Goal: Task Accomplishment & Management: Manage account settings

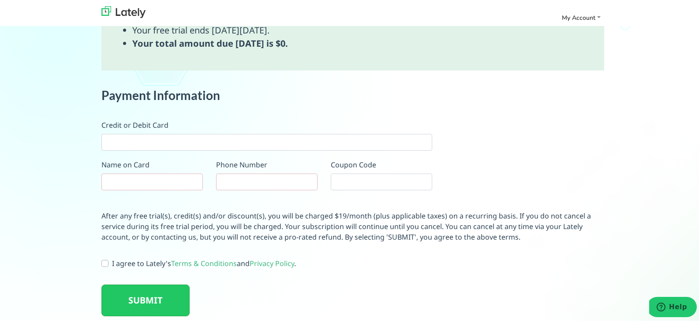
scroll to position [533, 0]
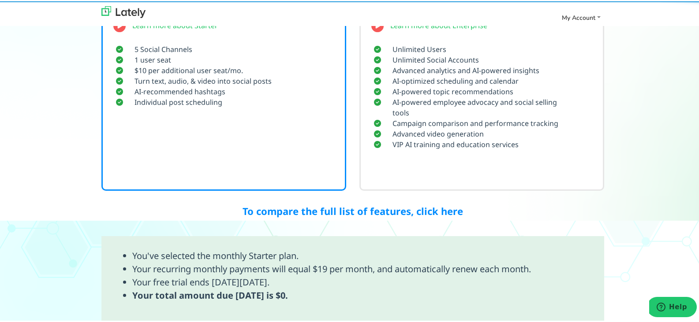
scroll to position [533, 0]
